Goal: Obtain resource: Obtain resource

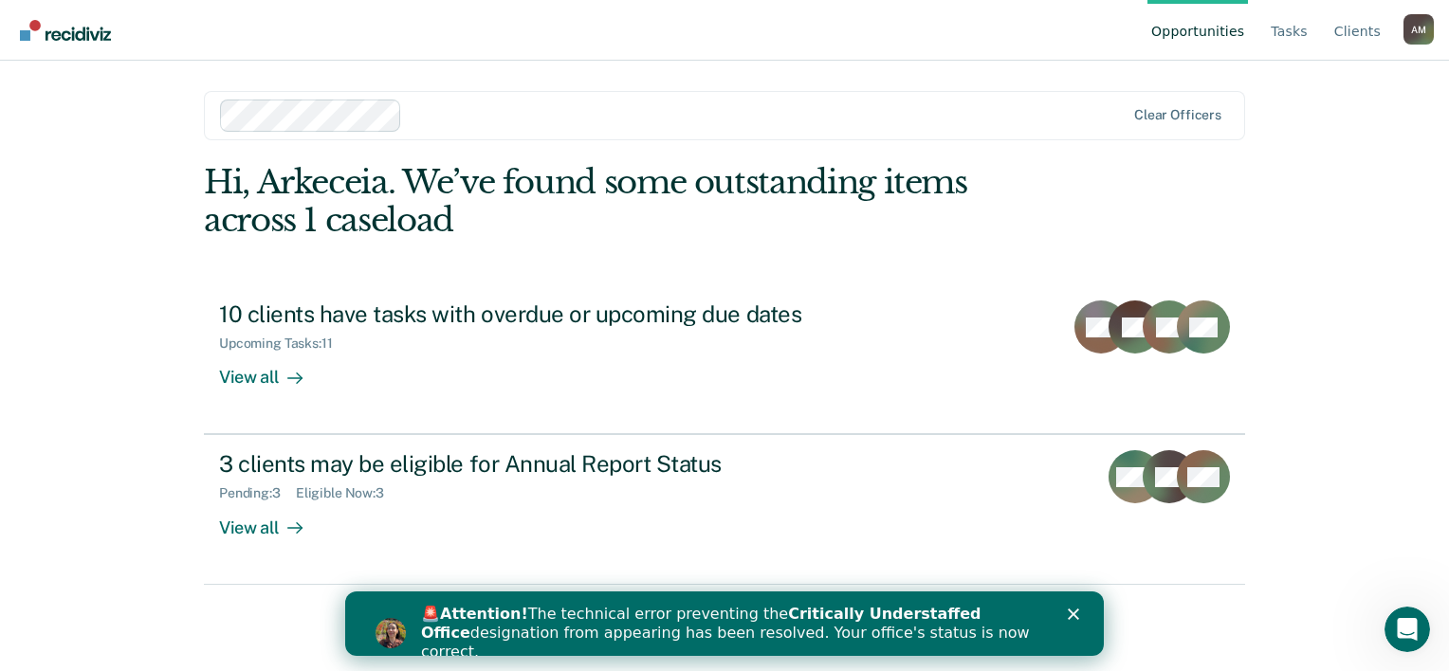
click at [1062, 609] on div "🚨 Attention! The technical error preventing the Critically Understaffed Office …" at bounding box center [747, 633] width 652 height 68
click at [1070, 609] on icon "Close" at bounding box center [1073, 614] width 11 height 11
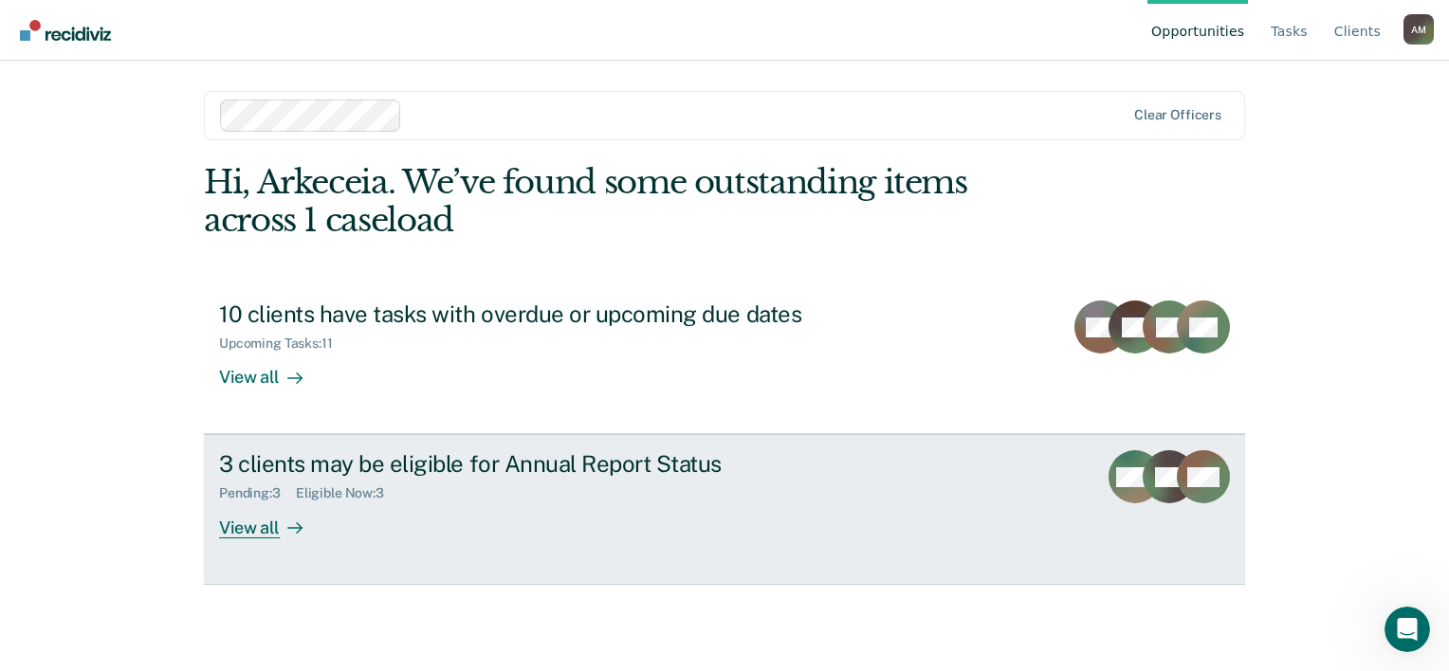
click at [284, 539] on div "View all" at bounding box center [272, 520] width 106 height 37
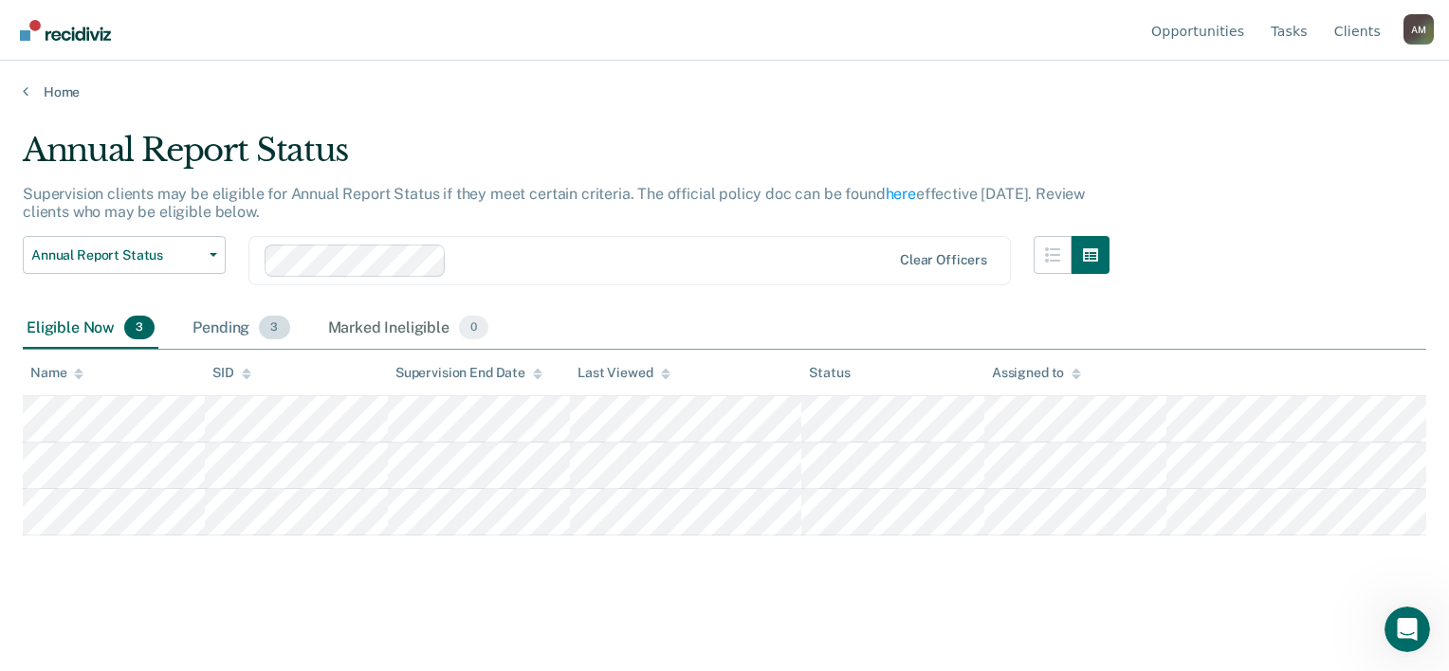
click at [281, 350] on div "Pending 3" at bounding box center [241, 329] width 104 height 42
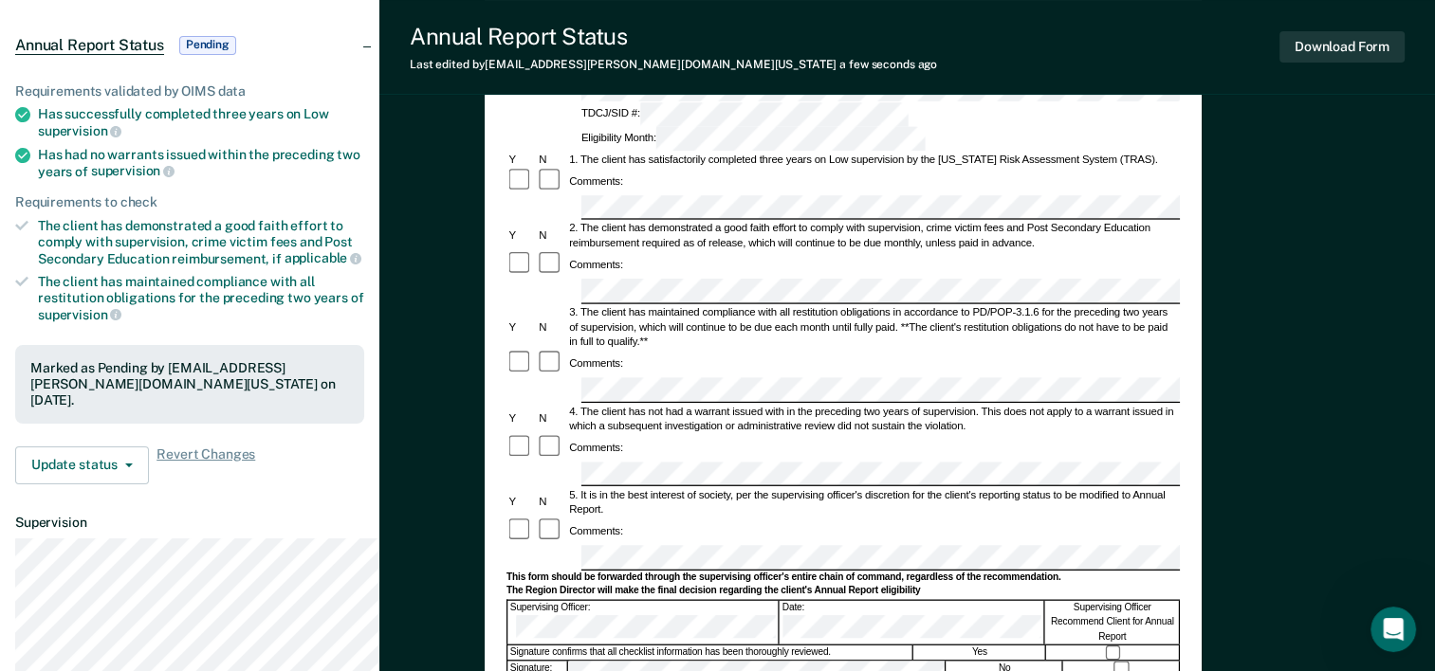
scroll to position [379, 0]
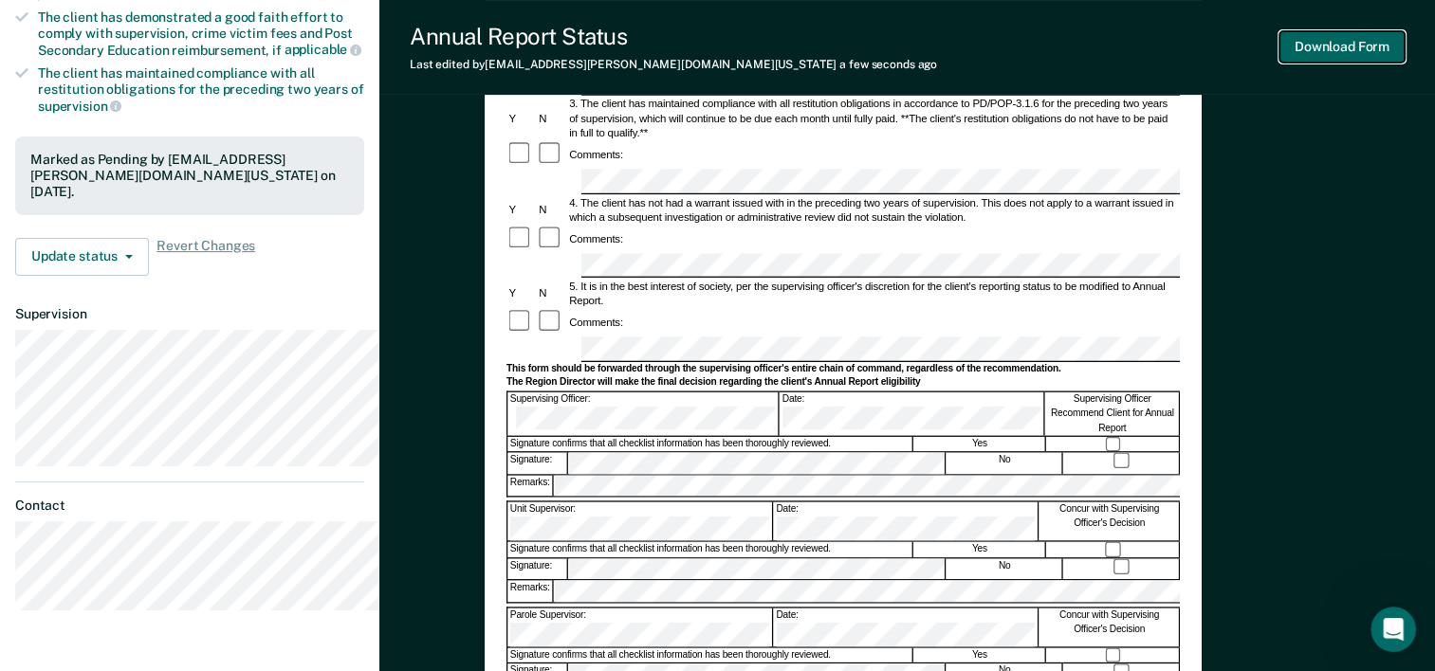
click at [1335, 55] on button "Download Form" at bounding box center [1341, 46] width 125 height 31
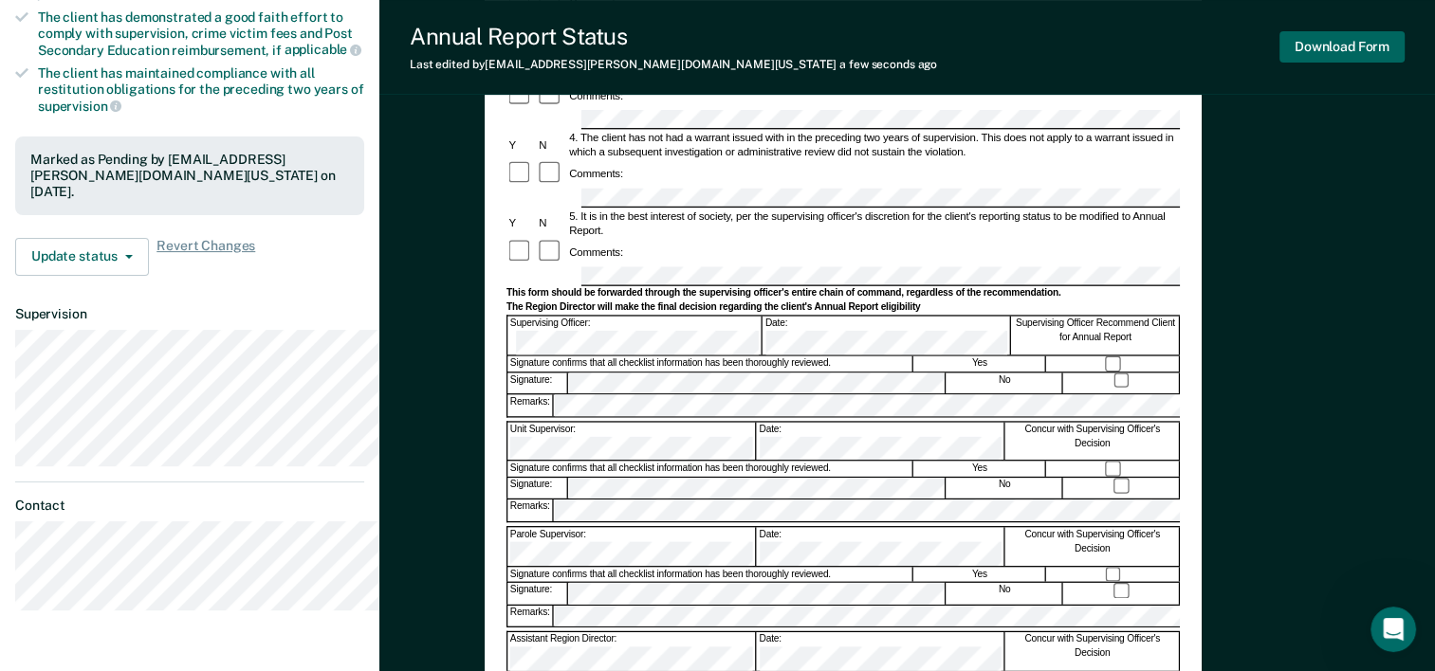
scroll to position [0, 0]
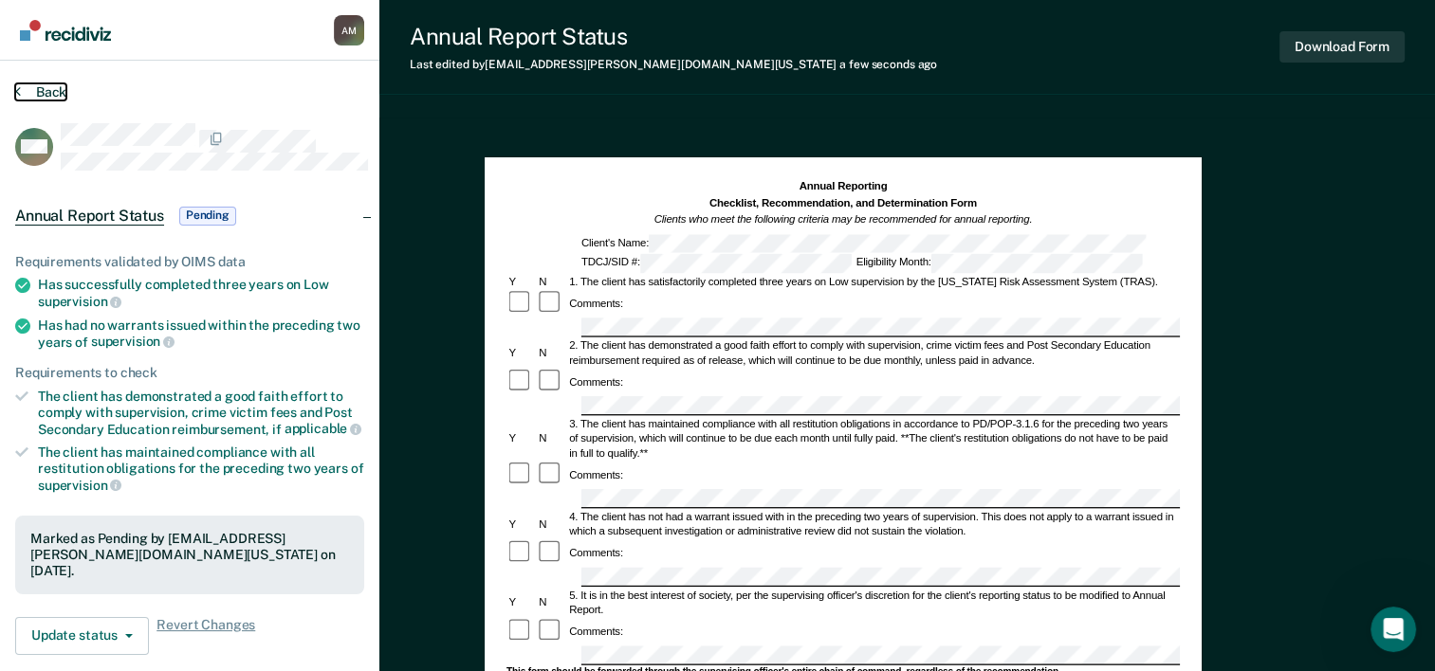
click at [46, 101] on button "Back" at bounding box center [40, 91] width 51 height 17
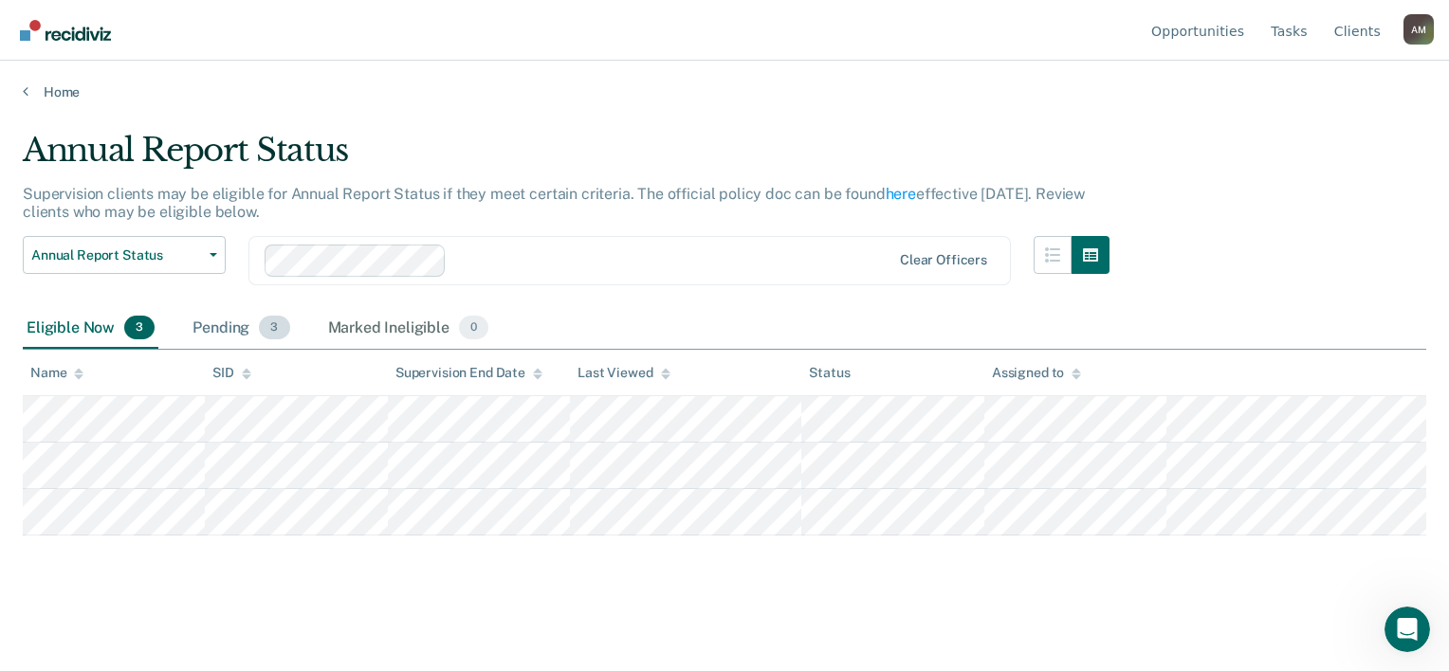
click at [265, 350] on div "Pending 3" at bounding box center [241, 329] width 104 height 42
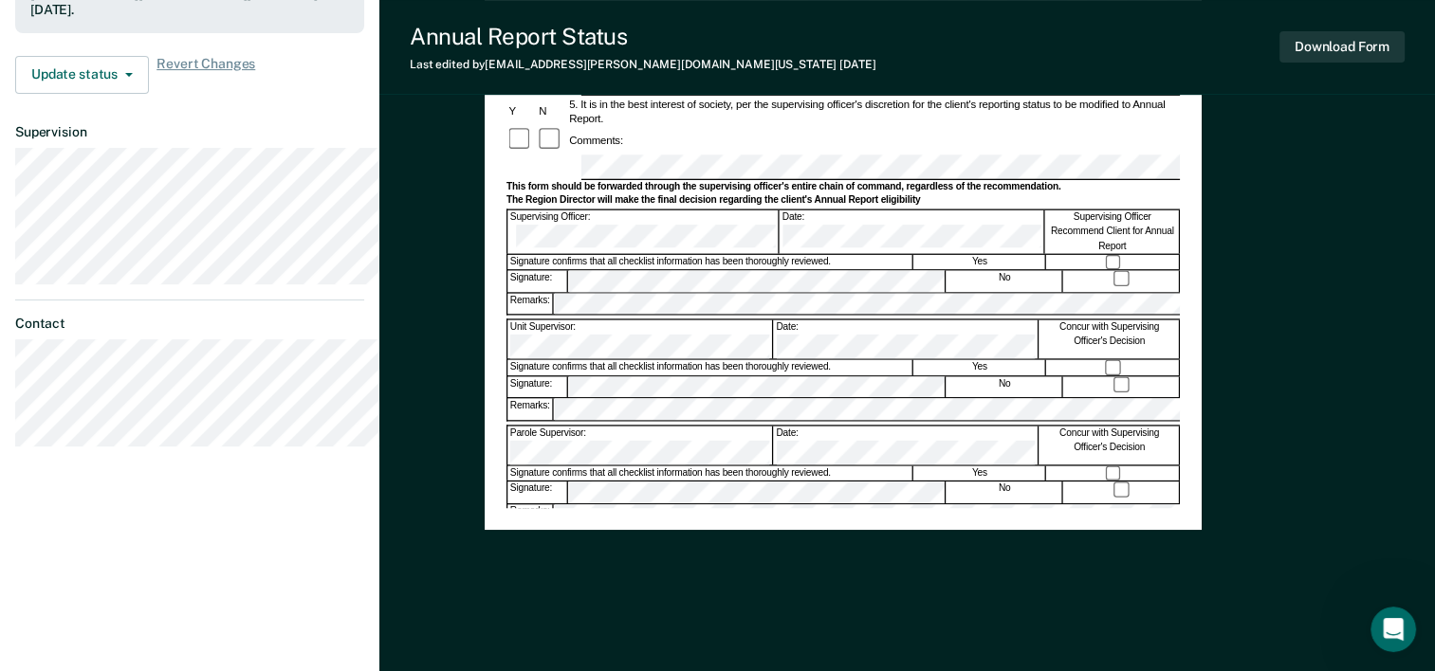
scroll to position [569, 0]
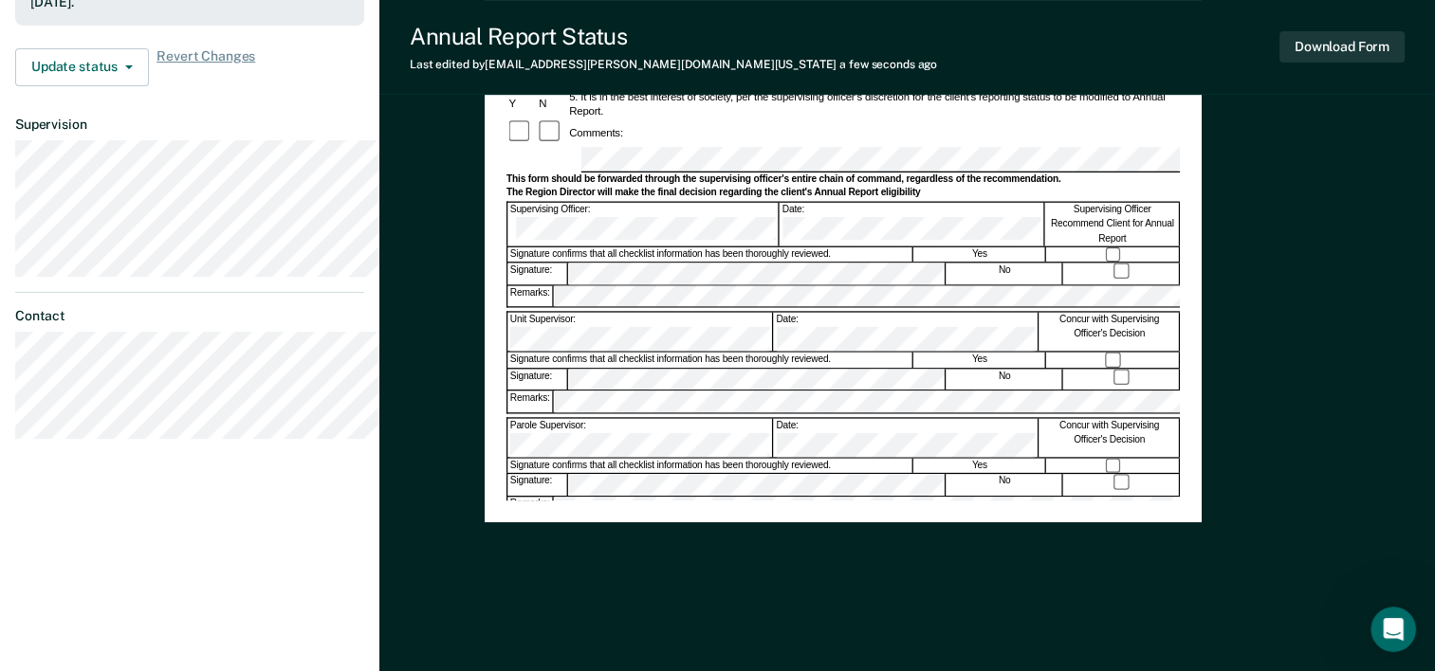
click at [642, 562] on div "Assistant Region Director:" at bounding box center [639, 543] width 265 height 38
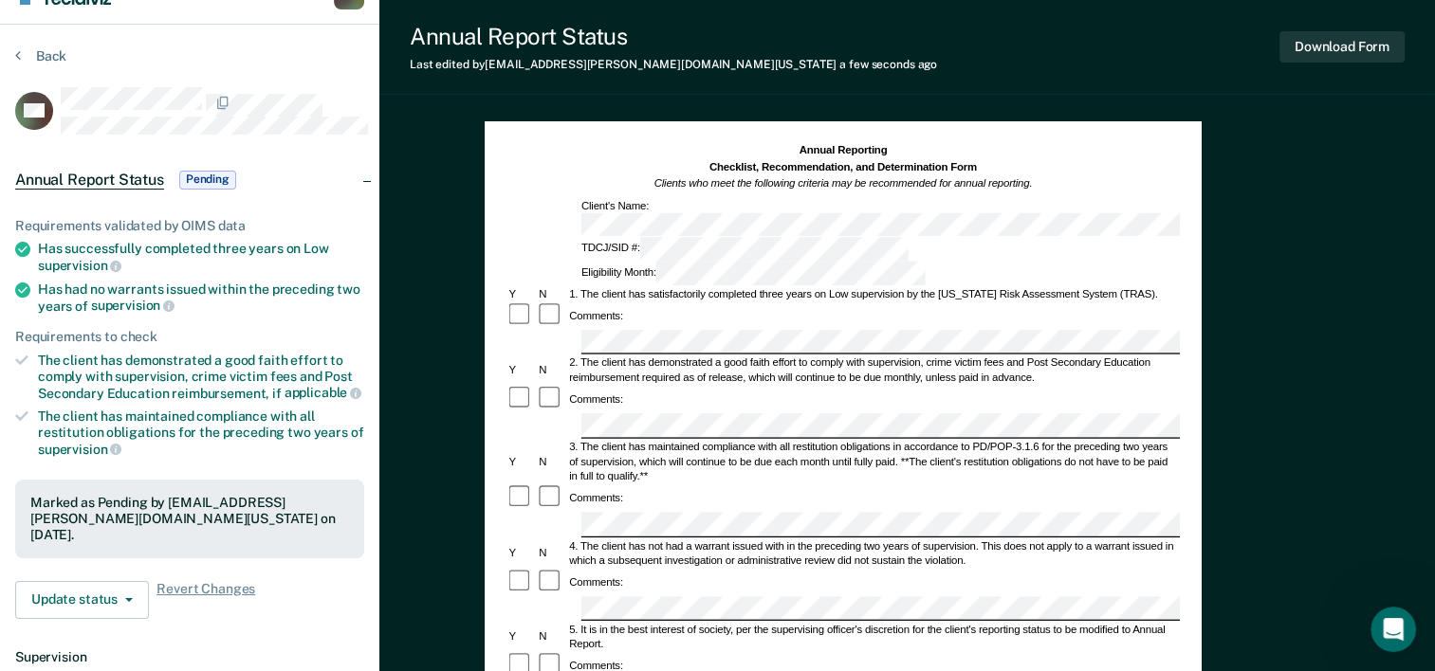
scroll to position [0, 0]
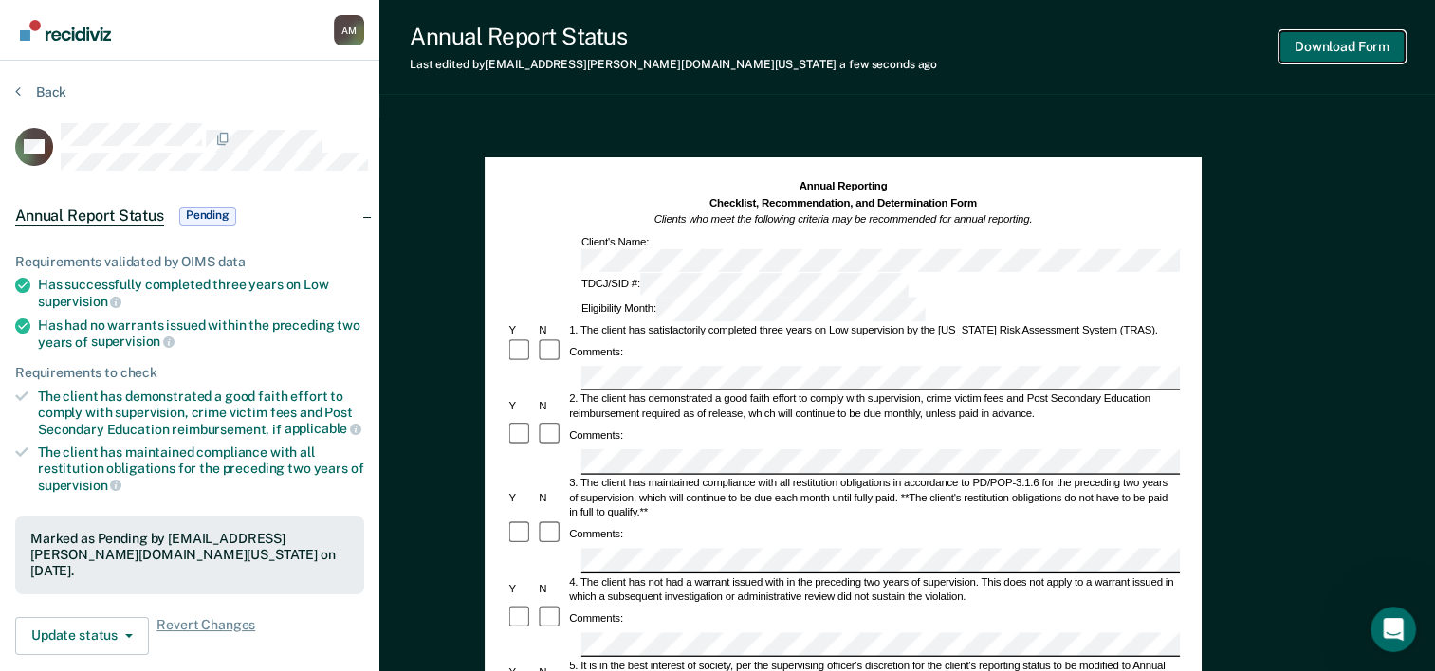
click at [1362, 63] on button "Download Form" at bounding box center [1341, 46] width 125 height 31
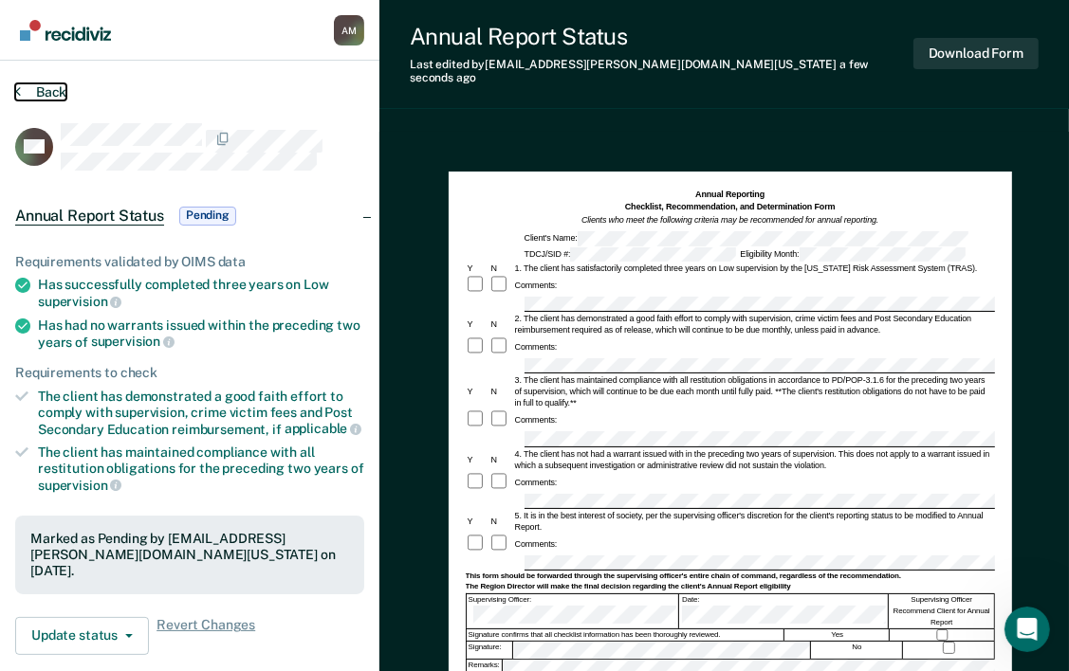
click at [29, 101] on button "Back" at bounding box center [40, 91] width 51 height 17
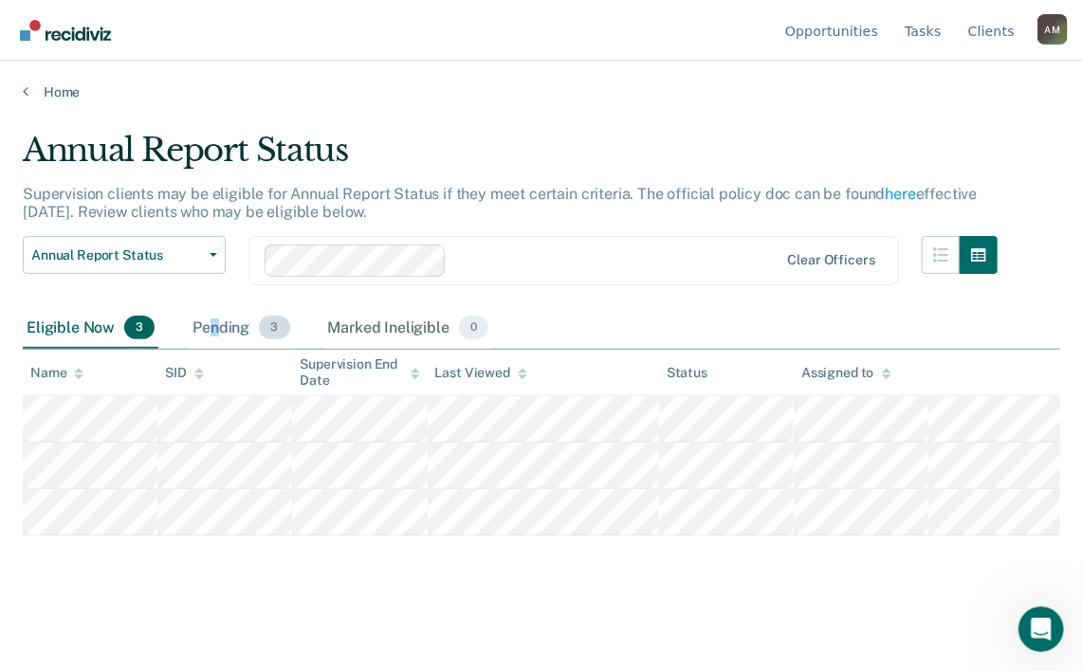
click at [238, 350] on div "Pending 3" at bounding box center [241, 329] width 104 height 42
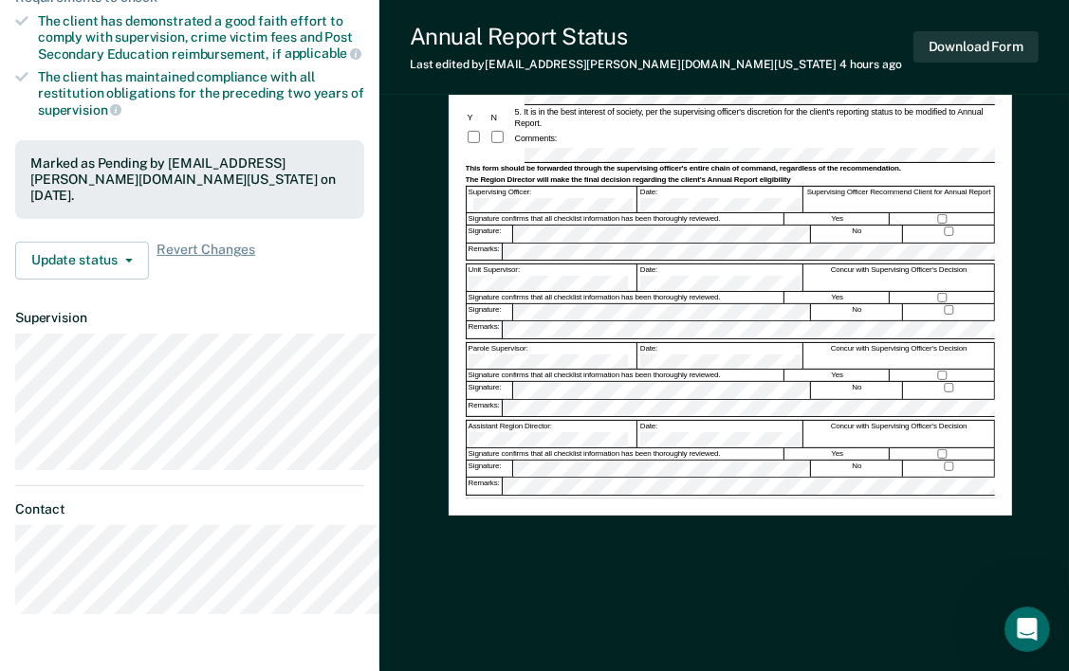
scroll to position [379, 0]
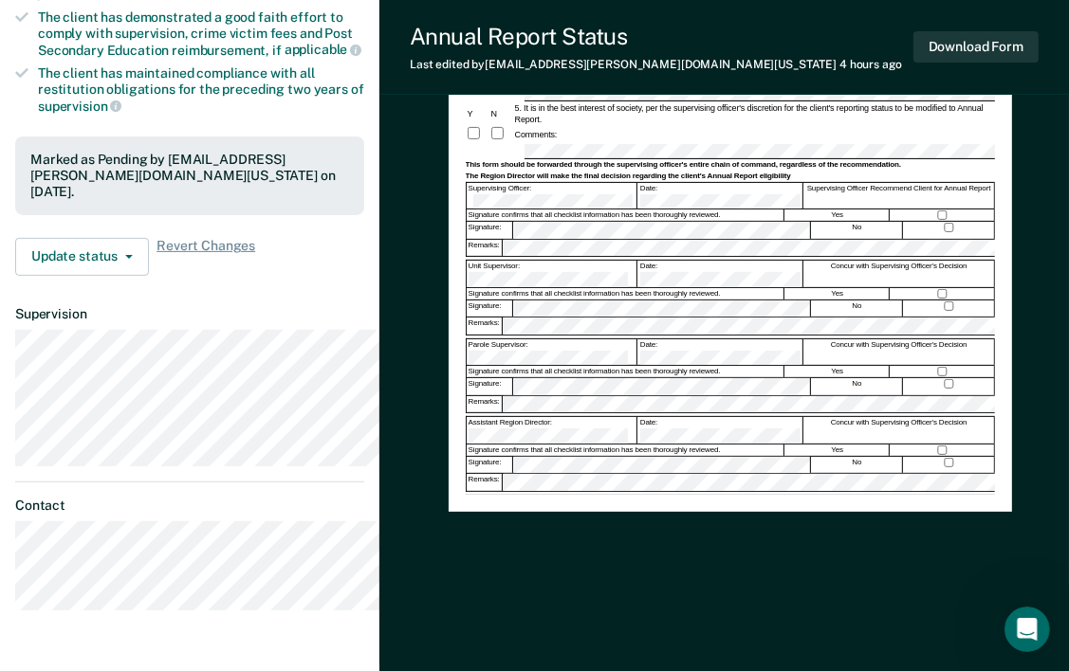
click at [583, 366] on div "Parole Supervisor:" at bounding box center [552, 352] width 171 height 27
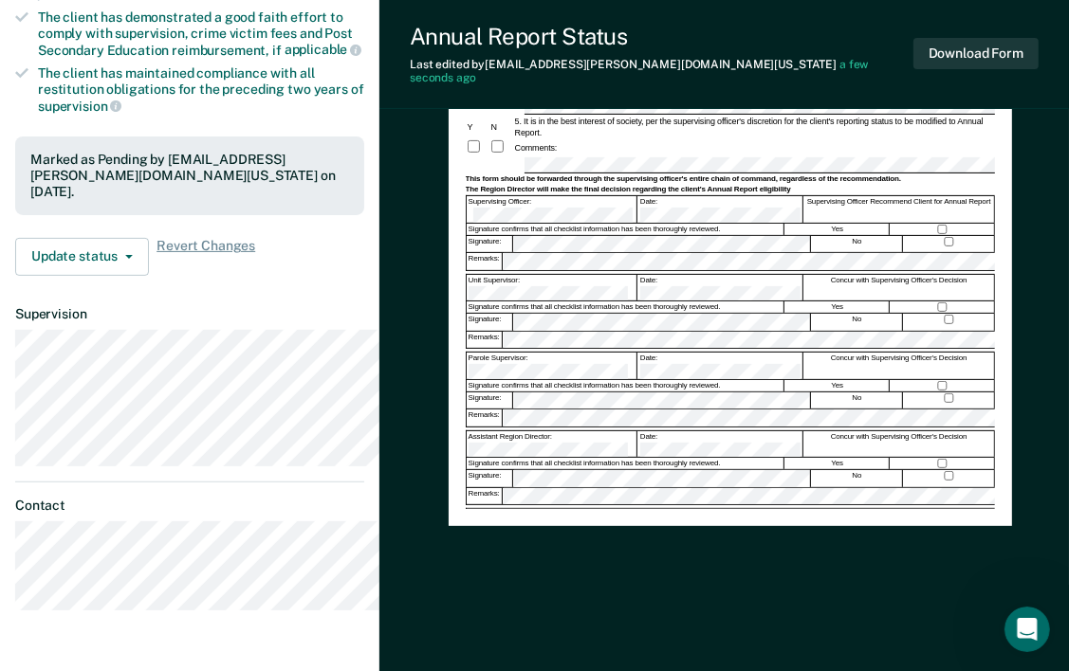
click at [614, 526] on div "Annual Reporting Checklist, Recommendation, and Determination Form Clients who …" at bounding box center [730, 159] width 563 height 734
click at [969, 51] on button "Download Form" at bounding box center [975, 53] width 125 height 31
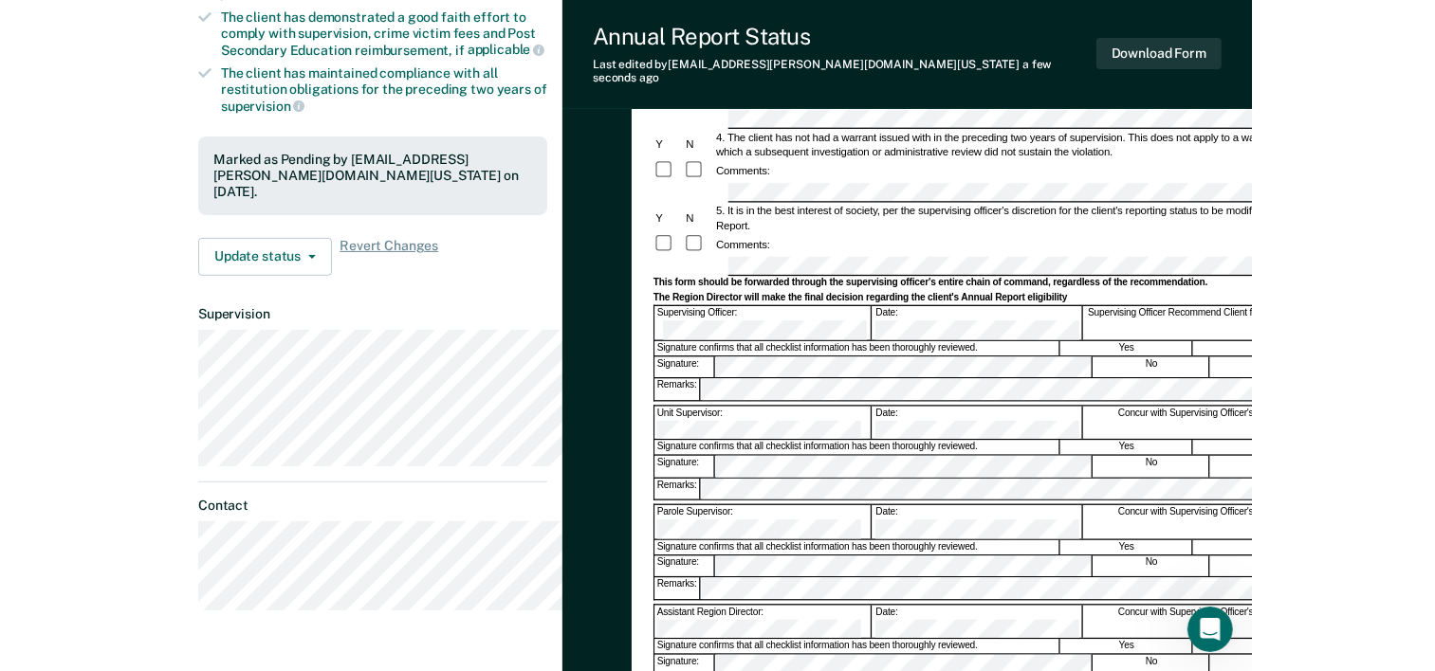
scroll to position [0, 0]
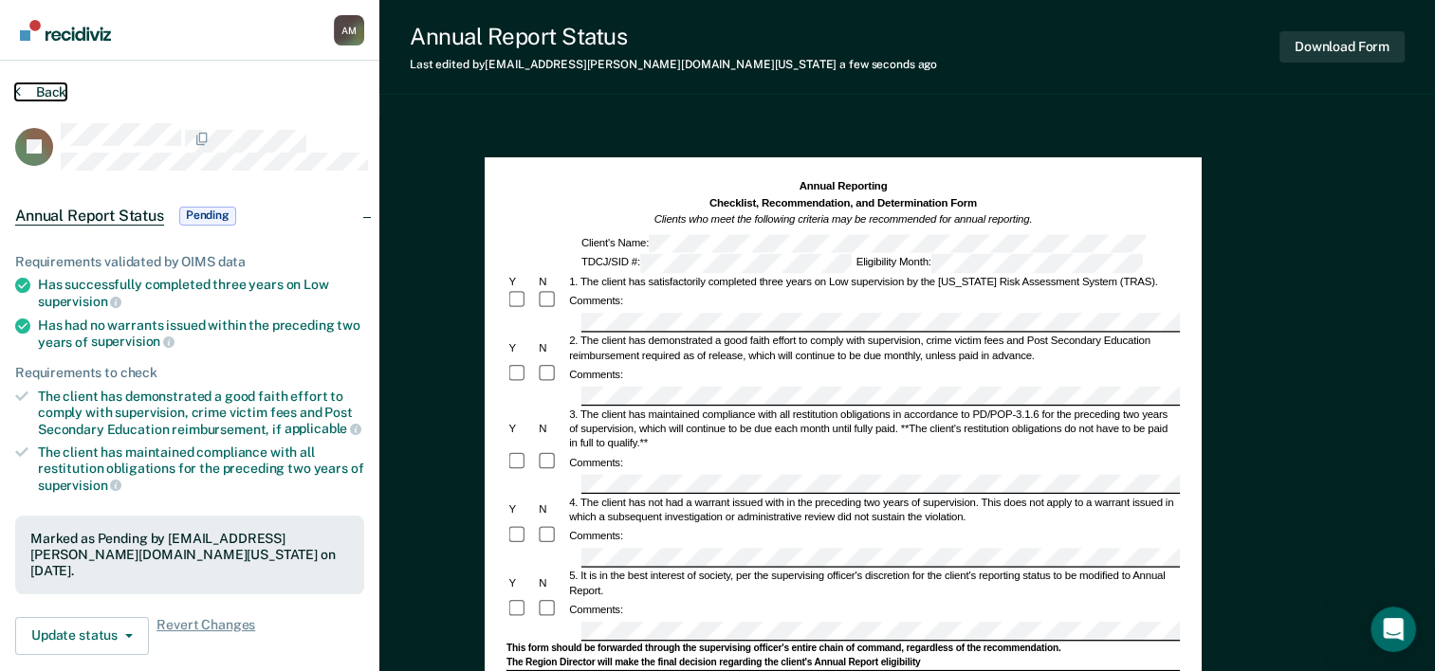
click at [39, 100] on button "Back" at bounding box center [40, 91] width 51 height 17
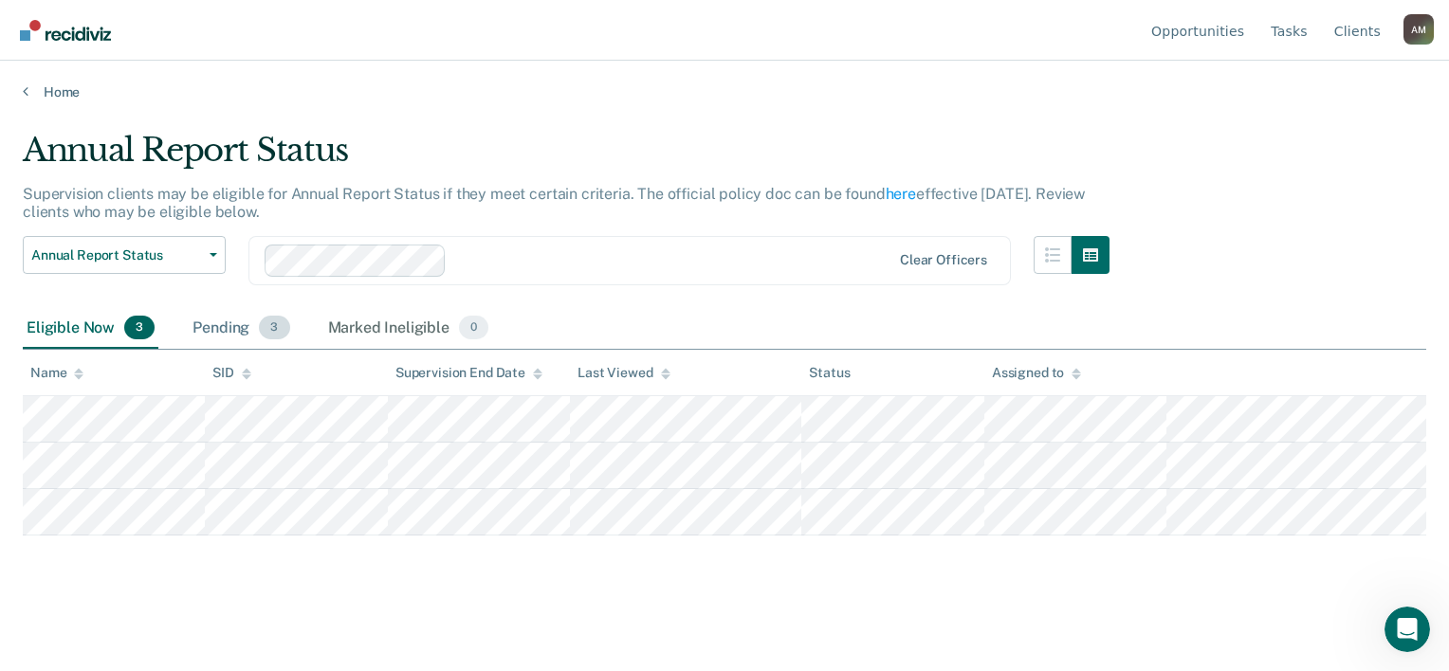
click at [258, 350] on div "Pending 3" at bounding box center [241, 329] width 104 height 42
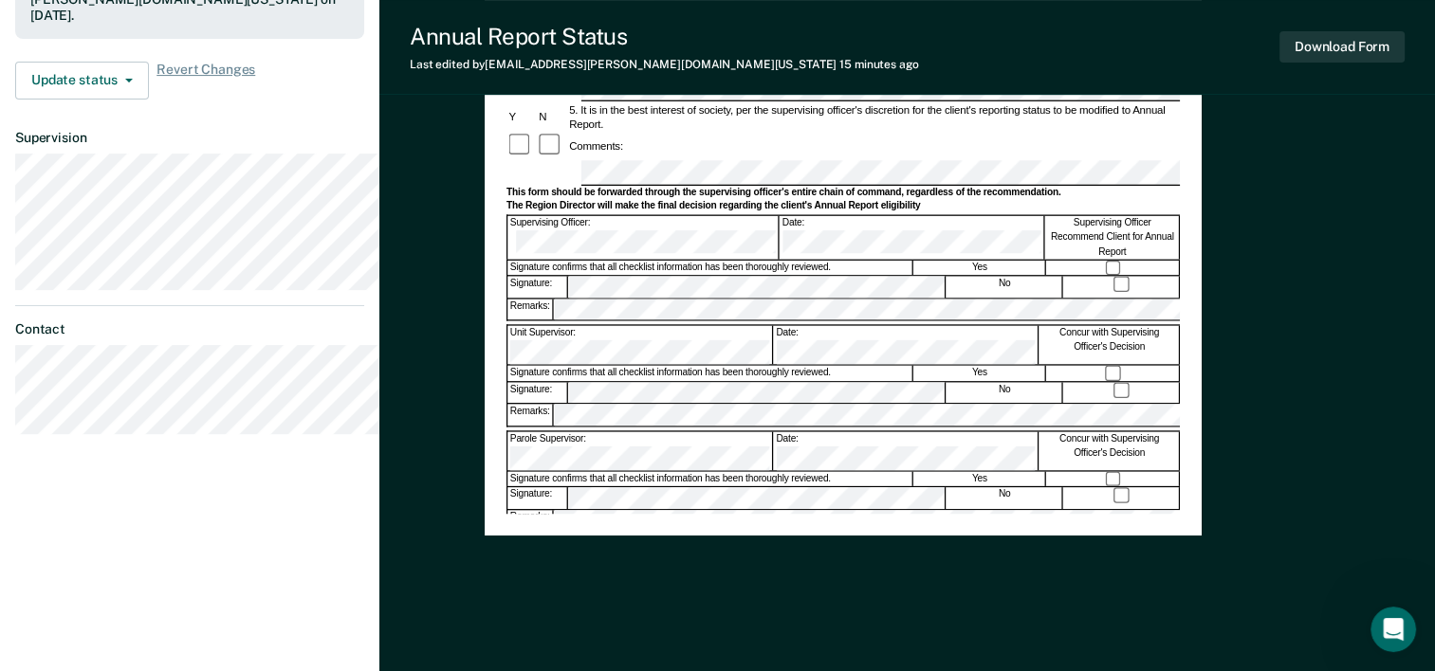
scroll to position [569, 0]
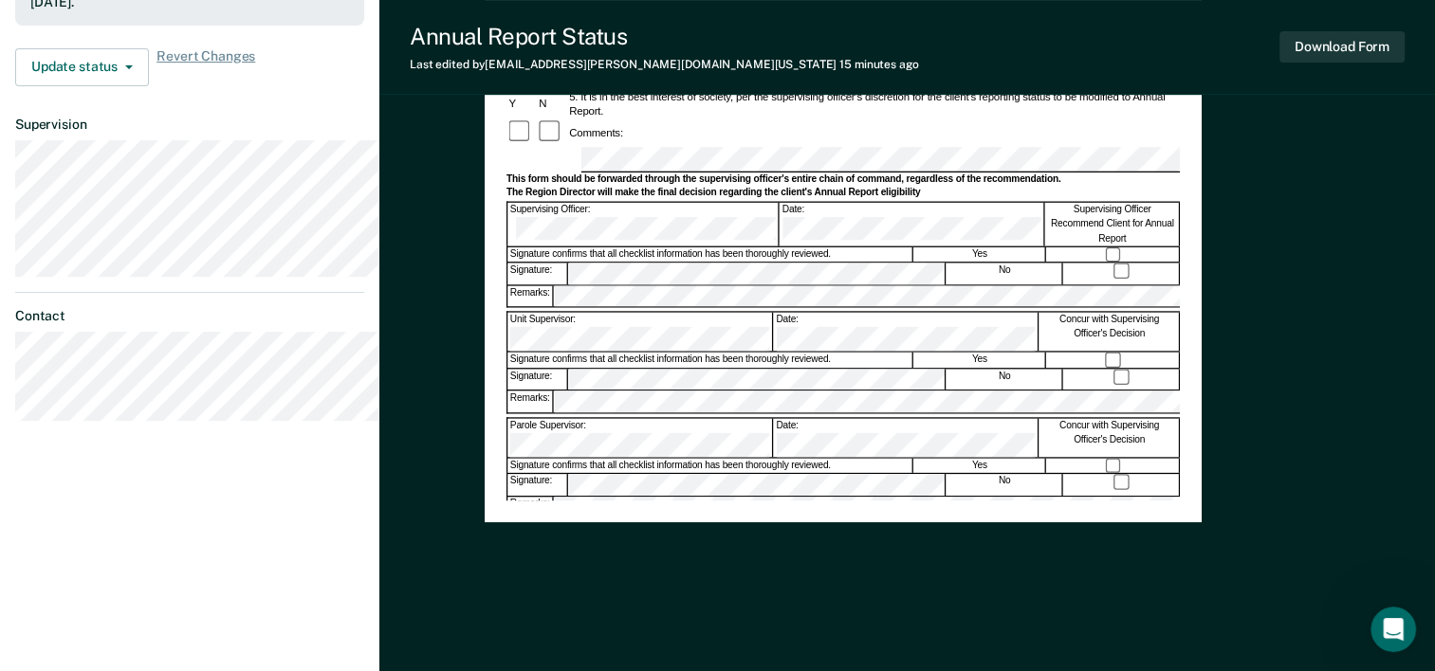
click at [541, 523] on div "Annual Reporting Checklist, Recommendation, and Determination Form Clients who …" at bounding box center [843, 55] width 717 height 934
click at [1331, 62] on button "Download Form" at bounding box center [1341, 46] width 125 height 31
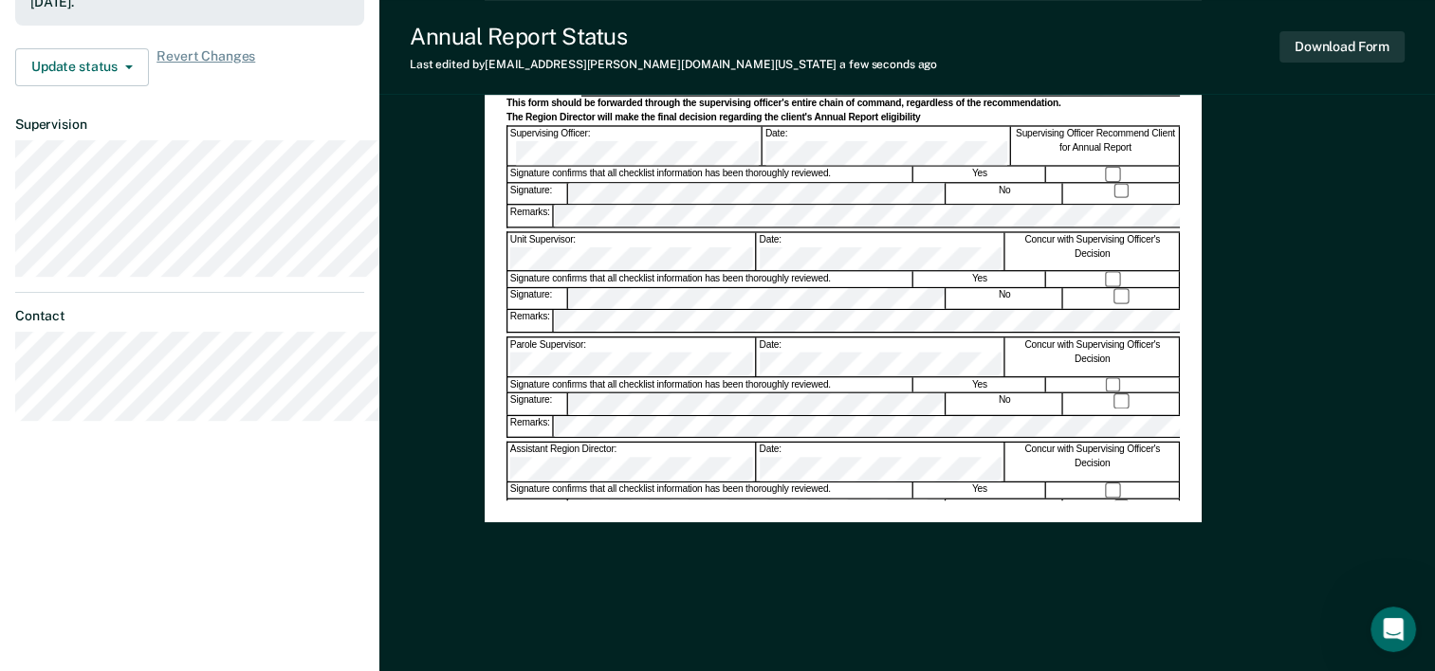
scroll to position [0, 0]
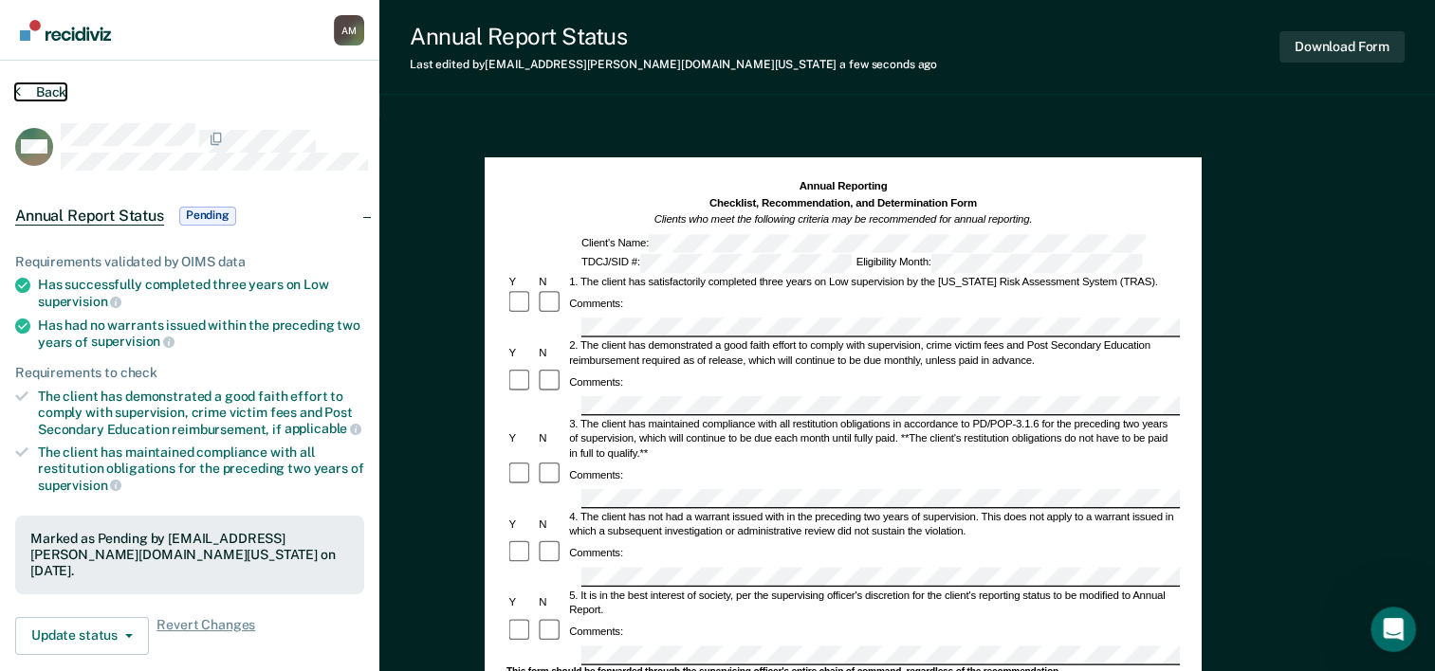
click at [66, 95] on button "Back" at bounding box center [40, 91] width 51 height 17
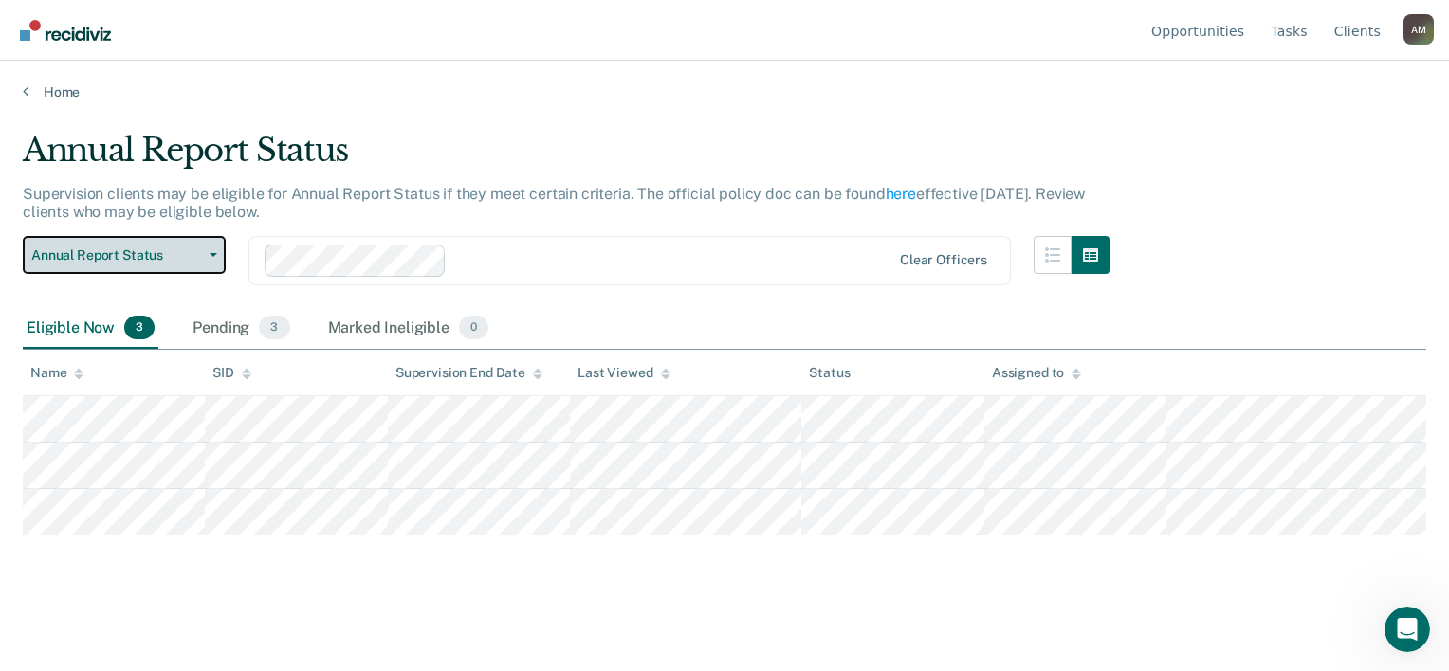
click at [166, 274] on button "Annual Report Status" at bounding box center [124, 255] width 203 height 38
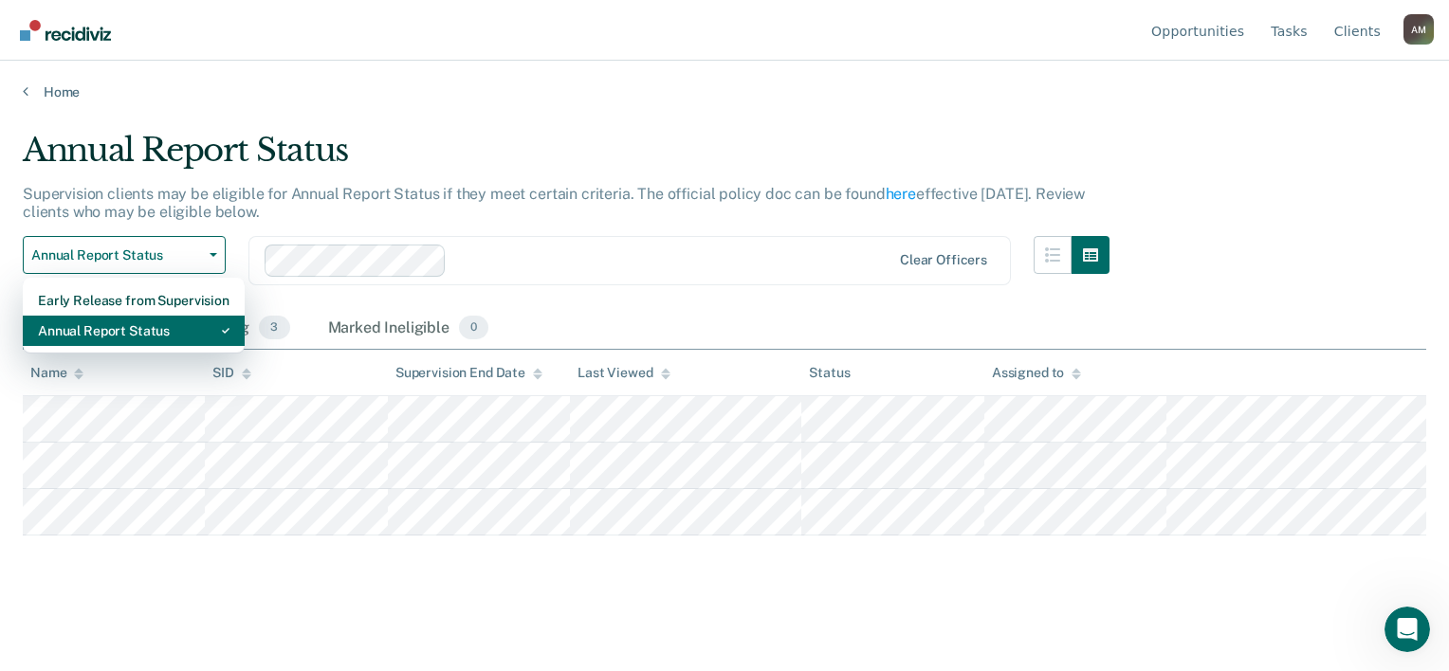
click at [172, 346] on div "Annual Report Status" at bounding box center [134, 331] width 192 height 30
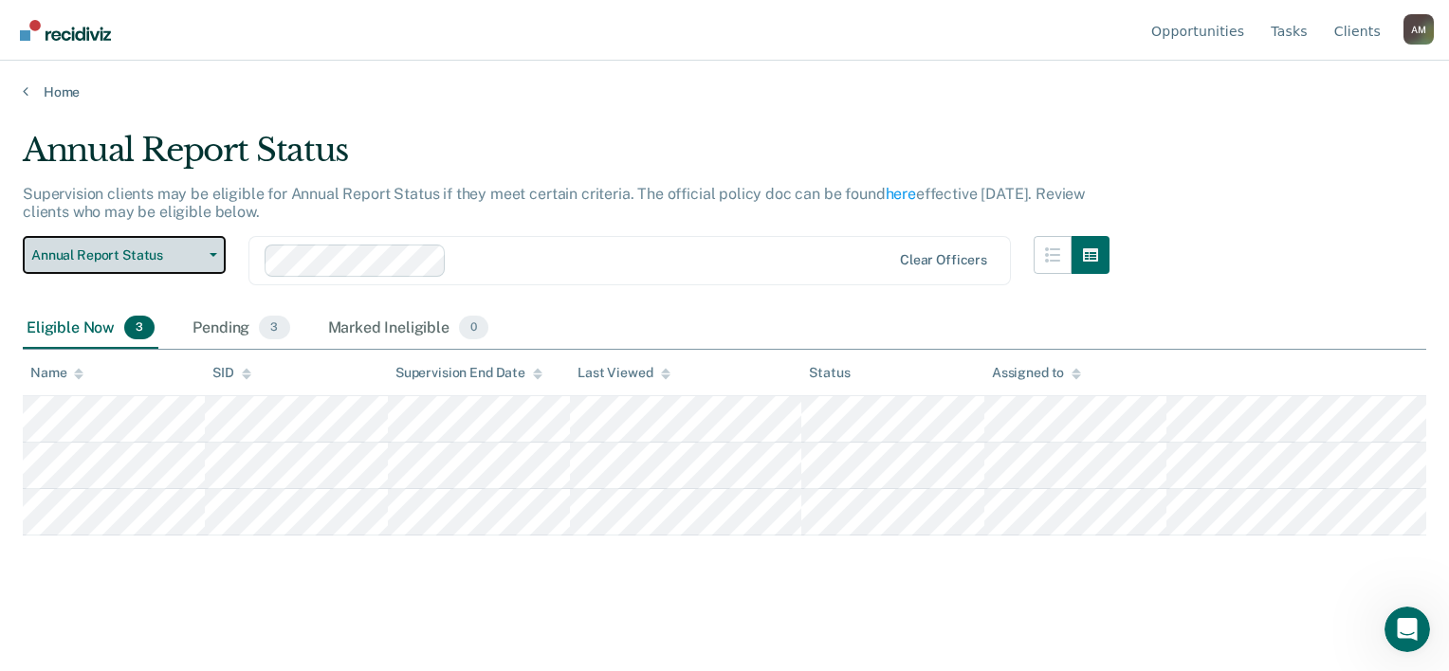
click at [128, 264] on span "Annual Report Status" at bounding box center [116, 256] width 171 height 16
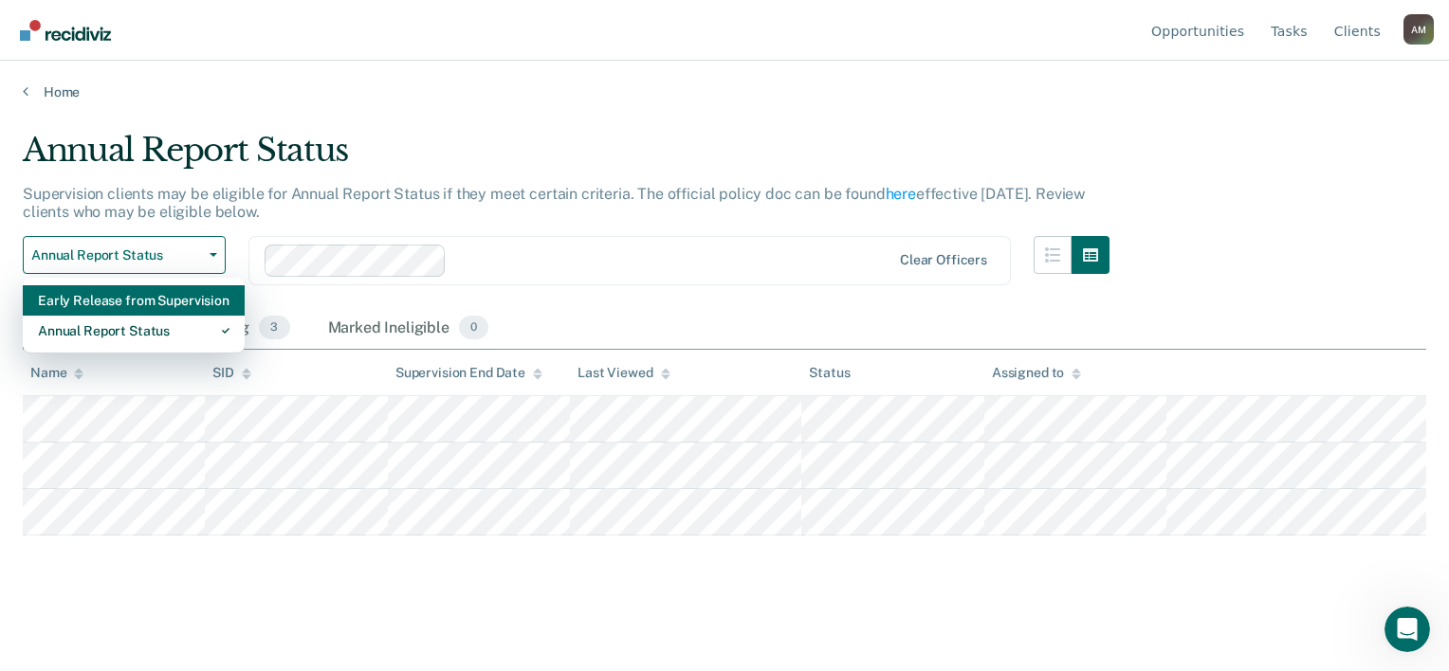
click at [101, 316] on div "Early Release from Supervision" at bounding box center [134, 300] width 192 height 30
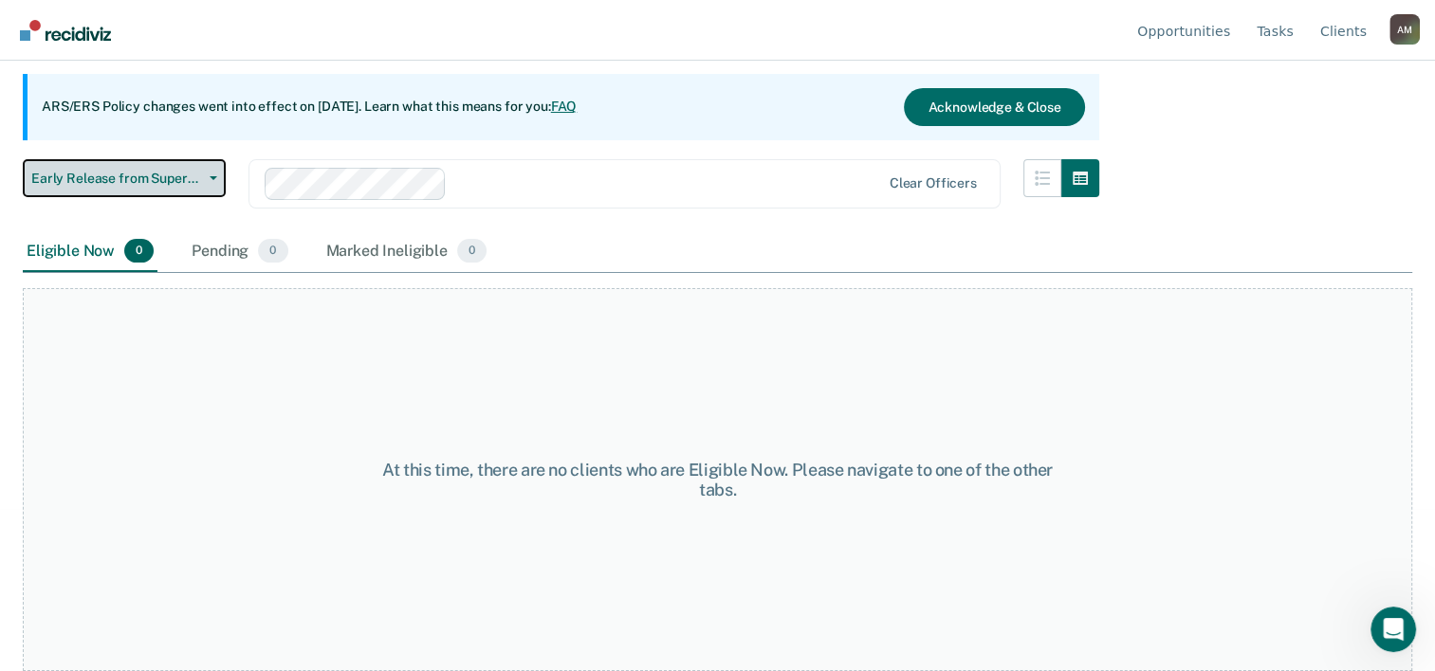
scroll to position [76, 0]
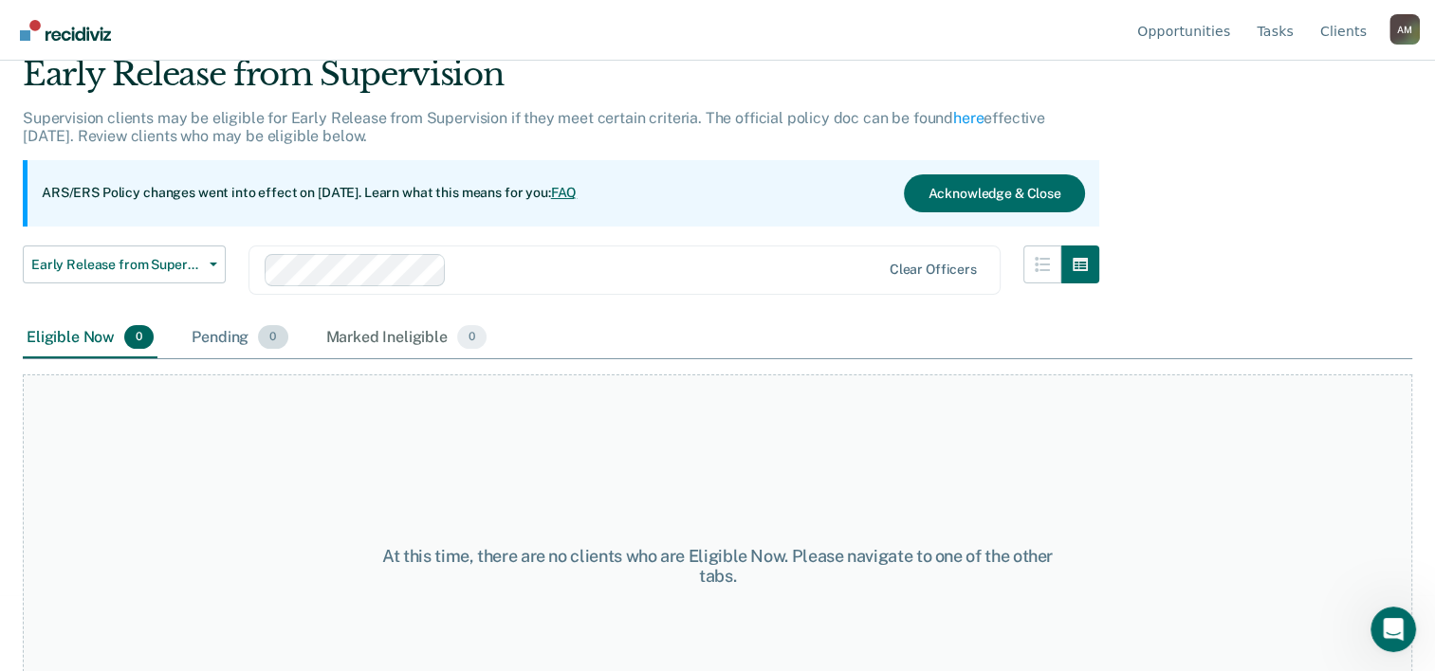
click at [266, 359] on div "Pending 0" at bounding box center [239, 339] width 103 height 42
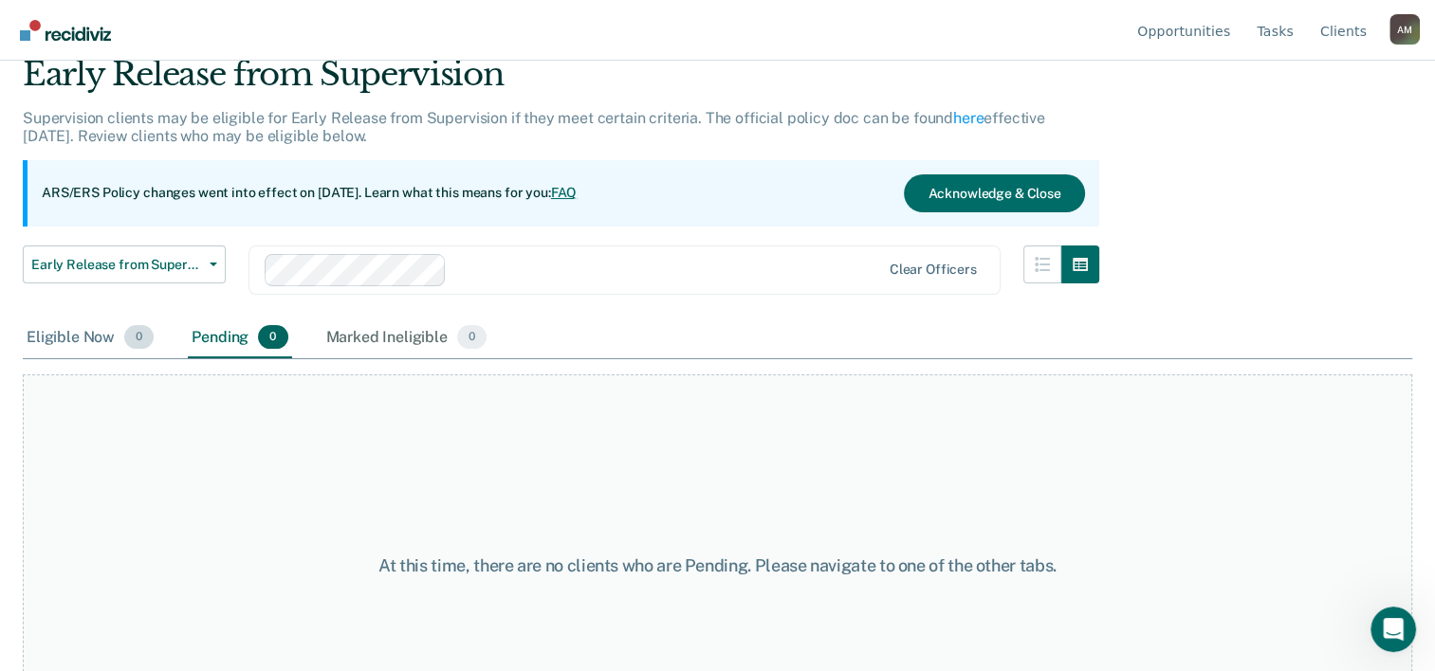
click at [100, 359] on div "Eligible Now 0" at bounding box center [90, 339] width 135 height 42
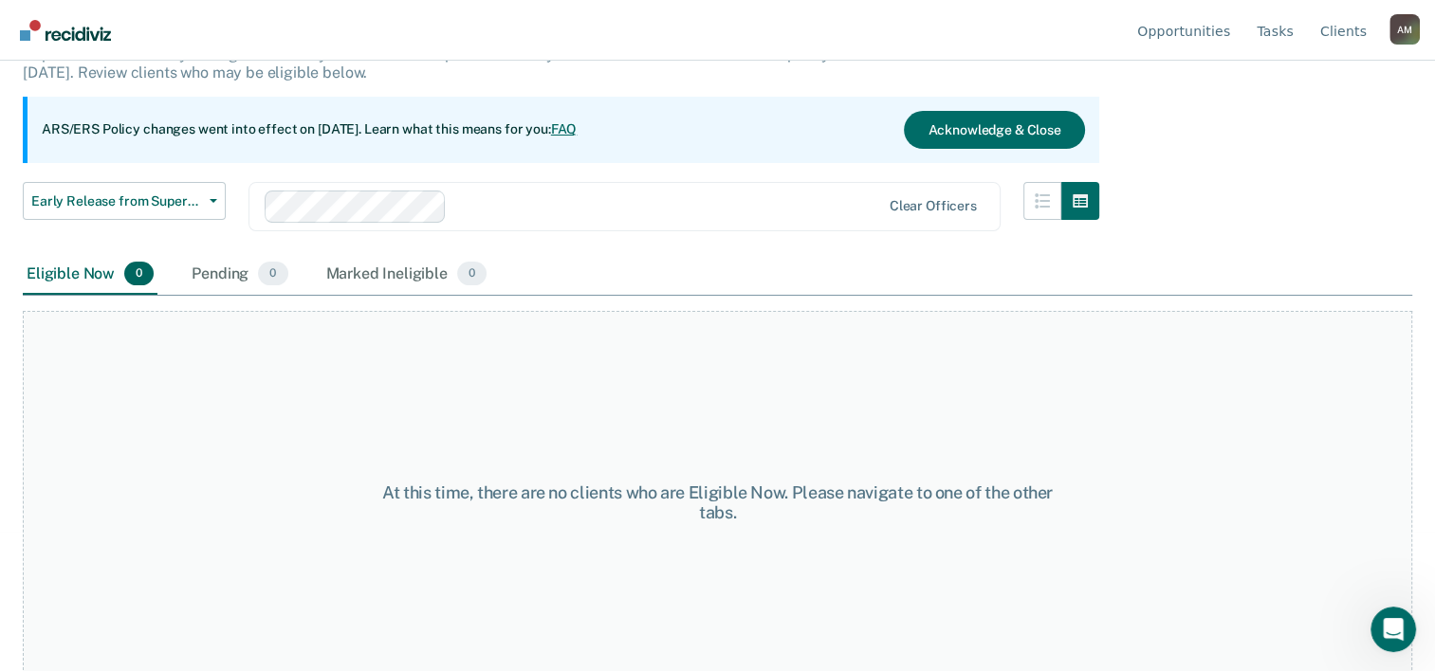
scroll to position [171, 0]
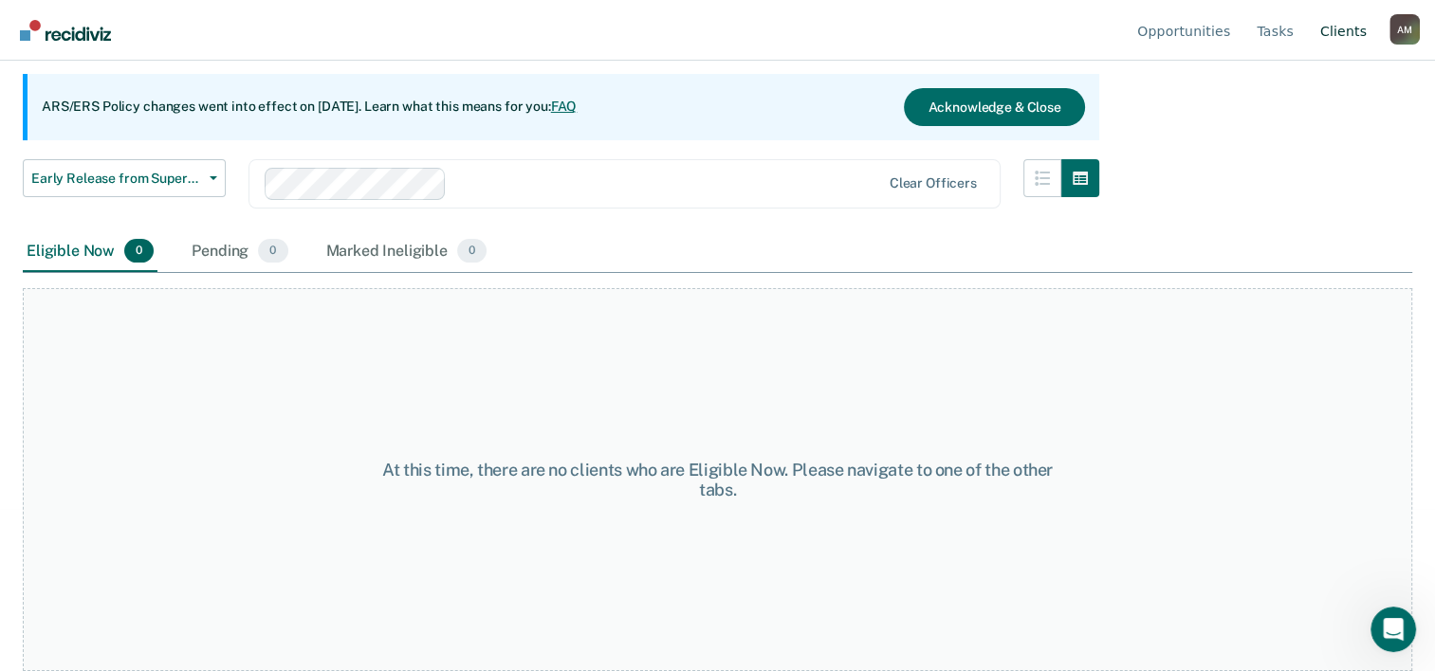
click at [1348, 23] on link "Client s" at bounding box center [1343, 30] width 54 height 61
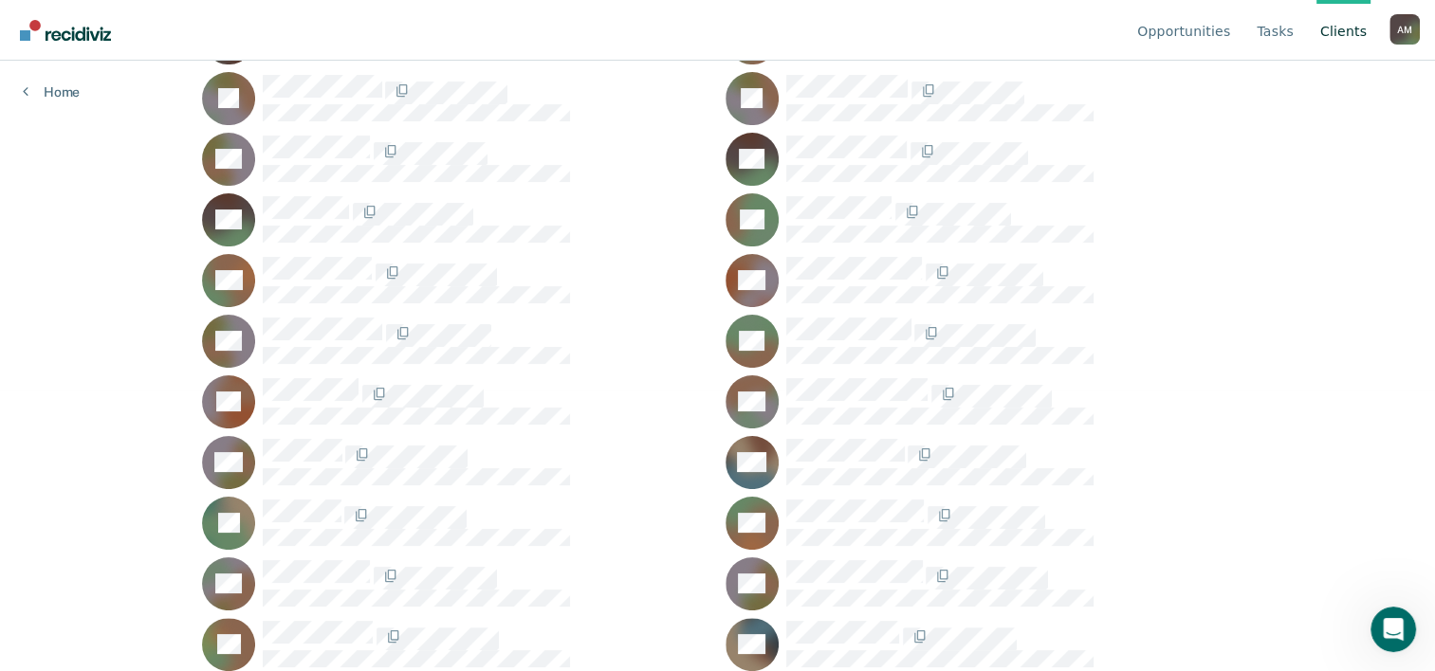
scroll to position [284, 0]
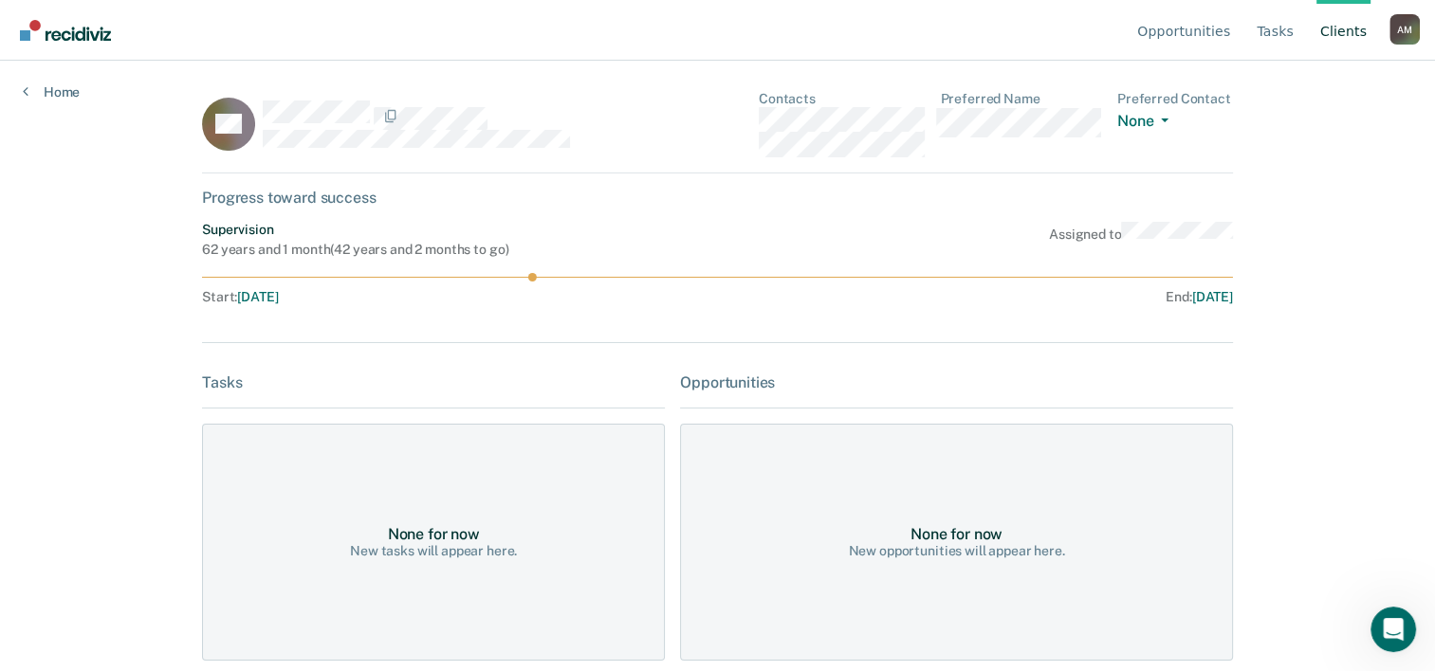
click at [61, 113] on div "Opportunities Tasks Client s [PERSON_NAME] A M Profile How it works Log Out Hom…" at bounding box center [717, 335] width 1435 height 671
click at [61, 93] on link "Home" at bounding box center [51, 91] width 57 height 17
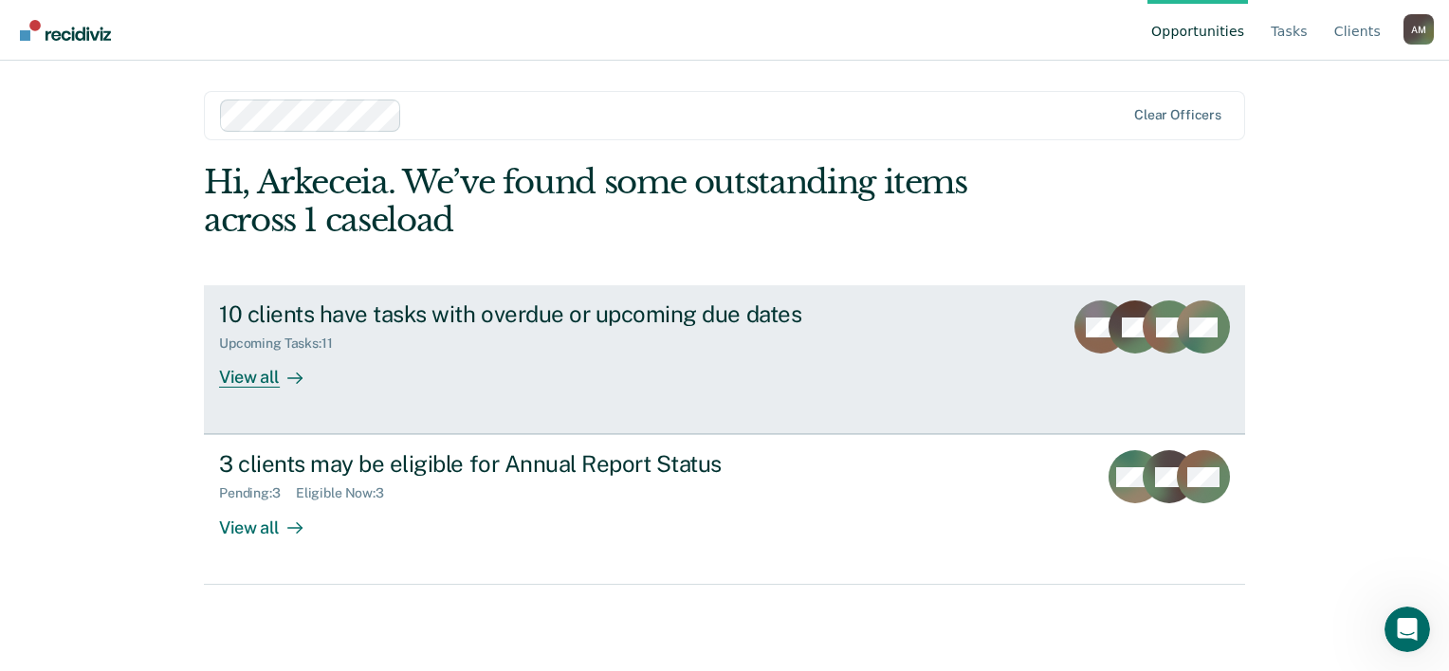
click at [266, 389] on div "View all" at bounding box center [272, 370] width 106 height 37
